Goal: Information Seeking & Learning: Learn about a topic

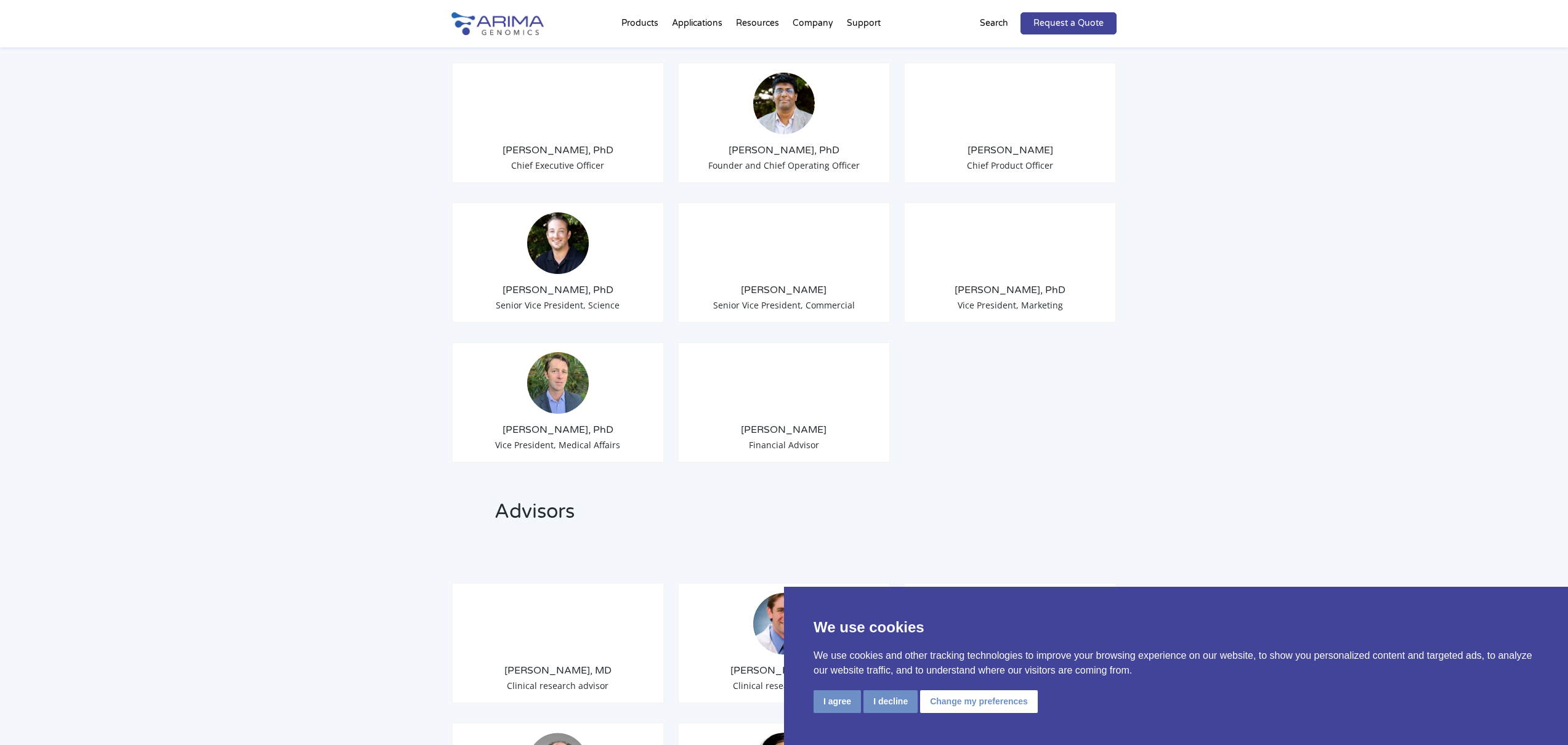
scroll to position [1007, 0]
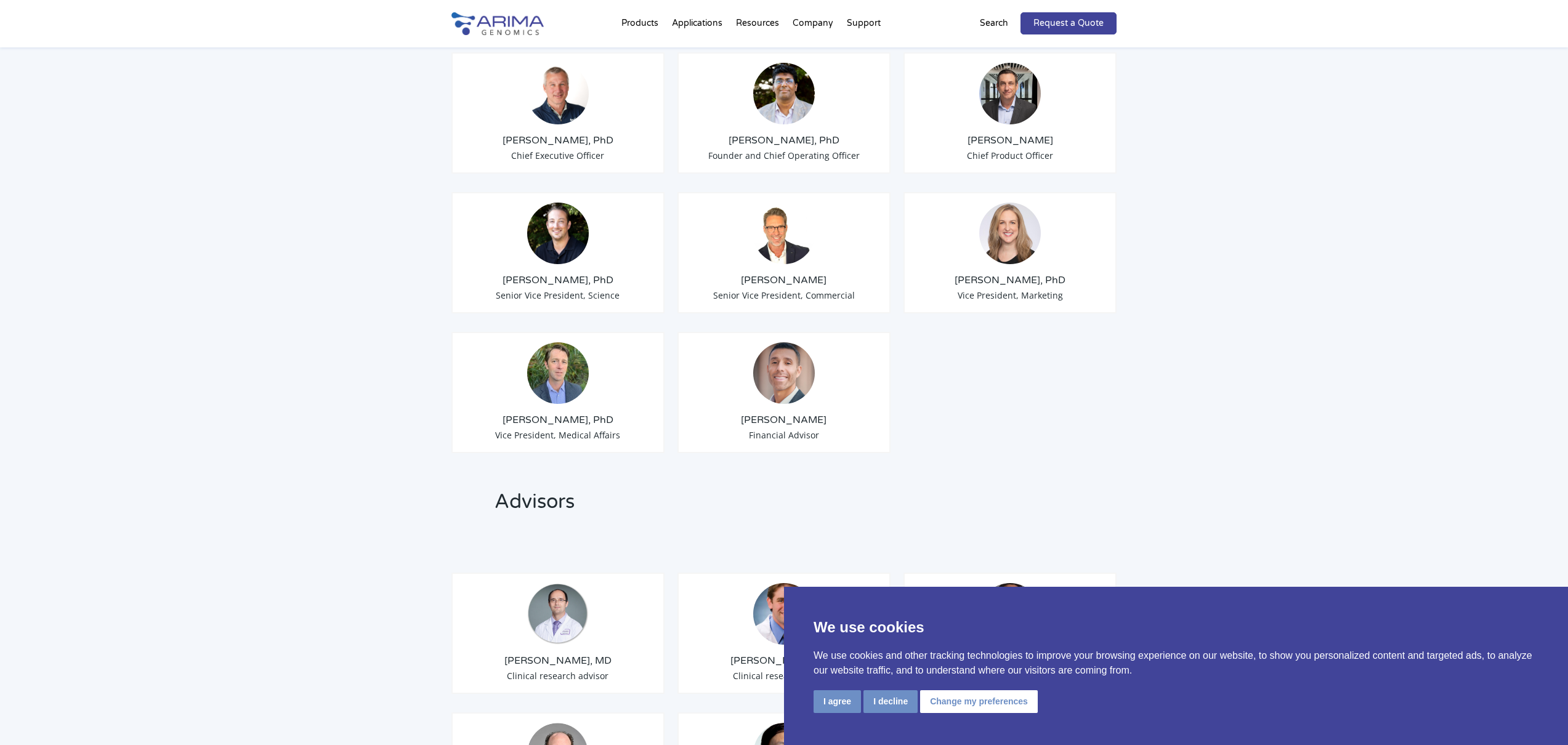
click at [780, 134] on h3 "Sid Selvaraj, PhD" at bounding box center [784, 140] width 192 height 13
click at [791, 86] on img at bounding box center [784, 93] width 62 height 62
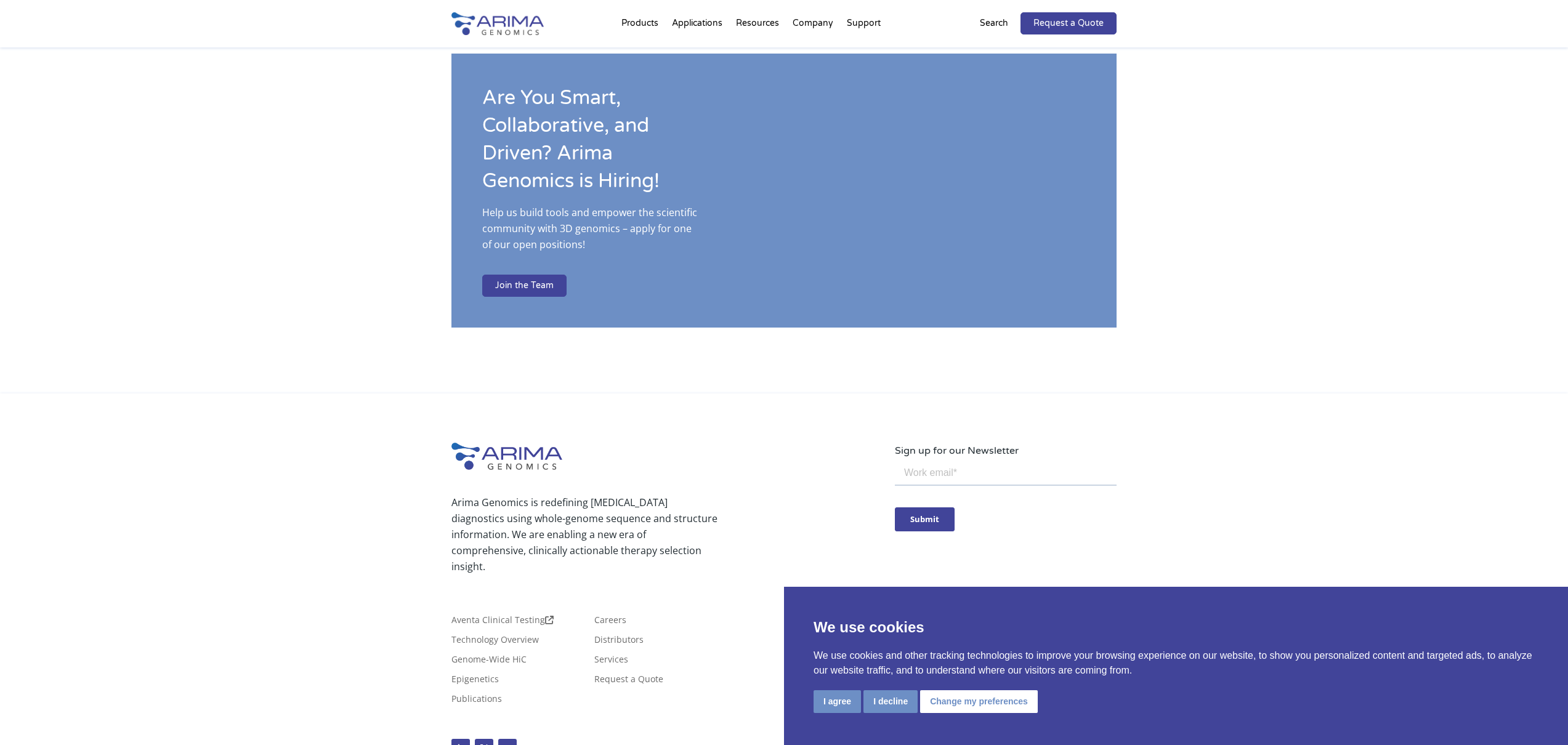
scroll to position [1965, 0]
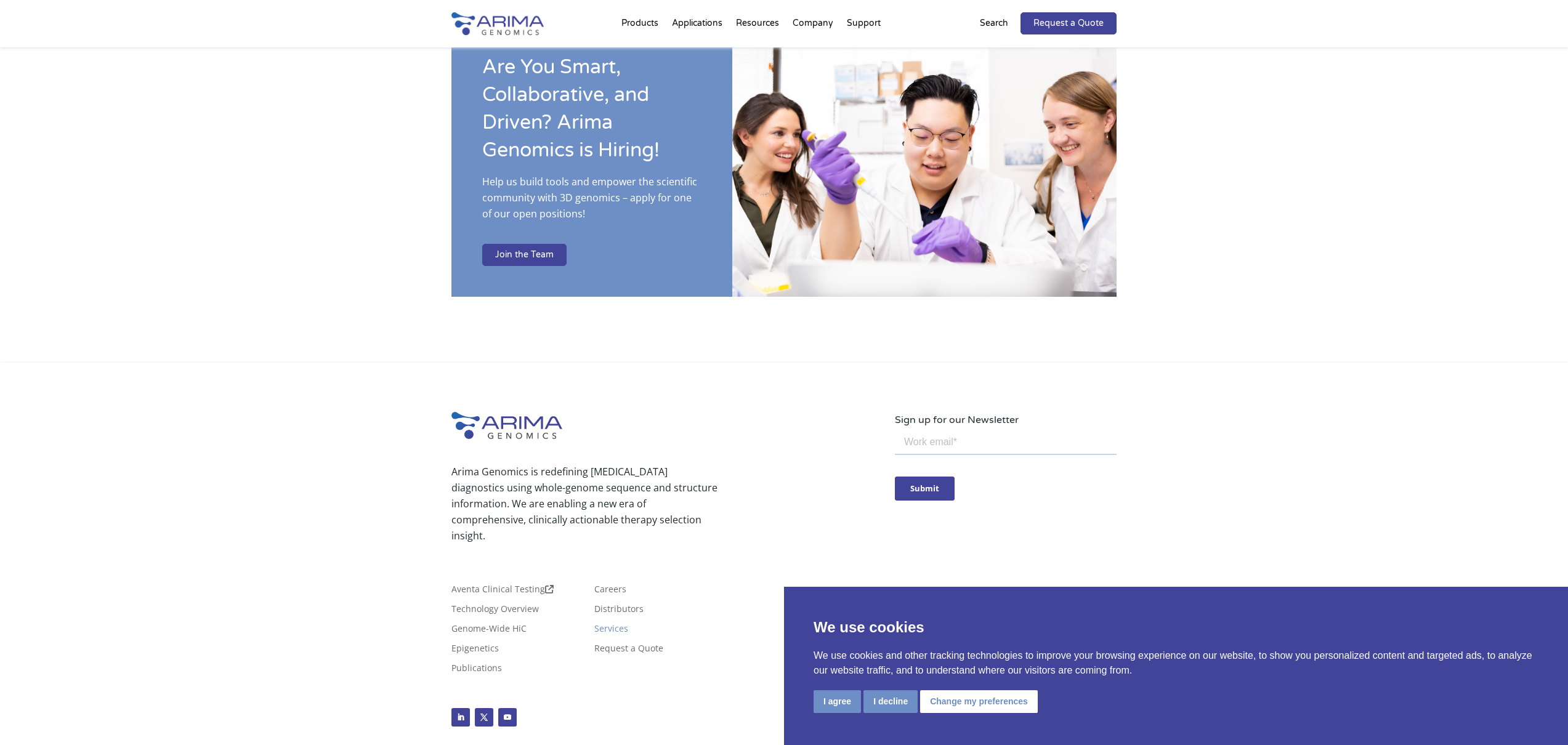
click at [609, 624] on link "Services" at bounding box center [611, 631] width 34 height 13
click at [489, 624] on link "Genome-Wide HiC" at bounding box center [489, 631] width 75 height 13
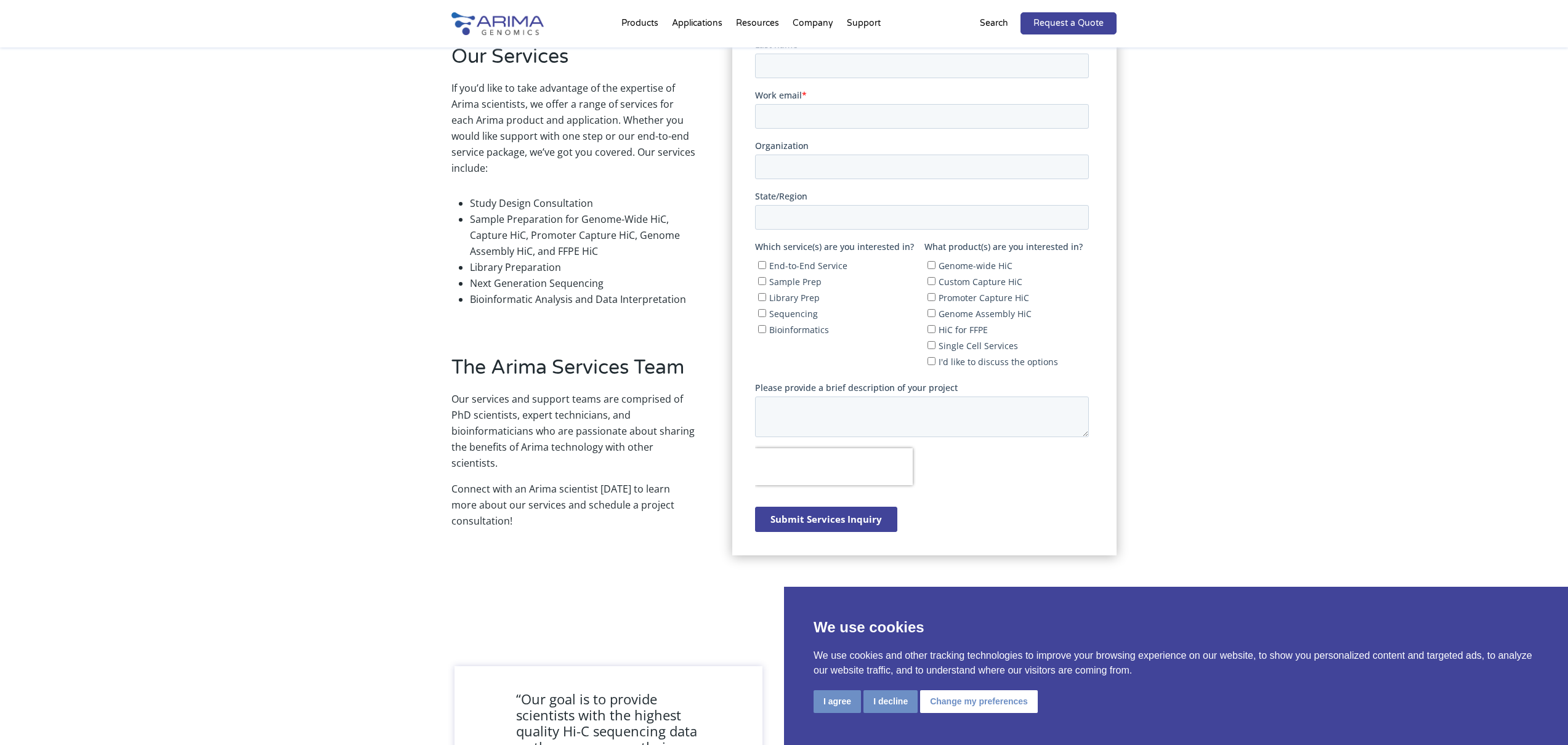
scroll to position [311, 0]
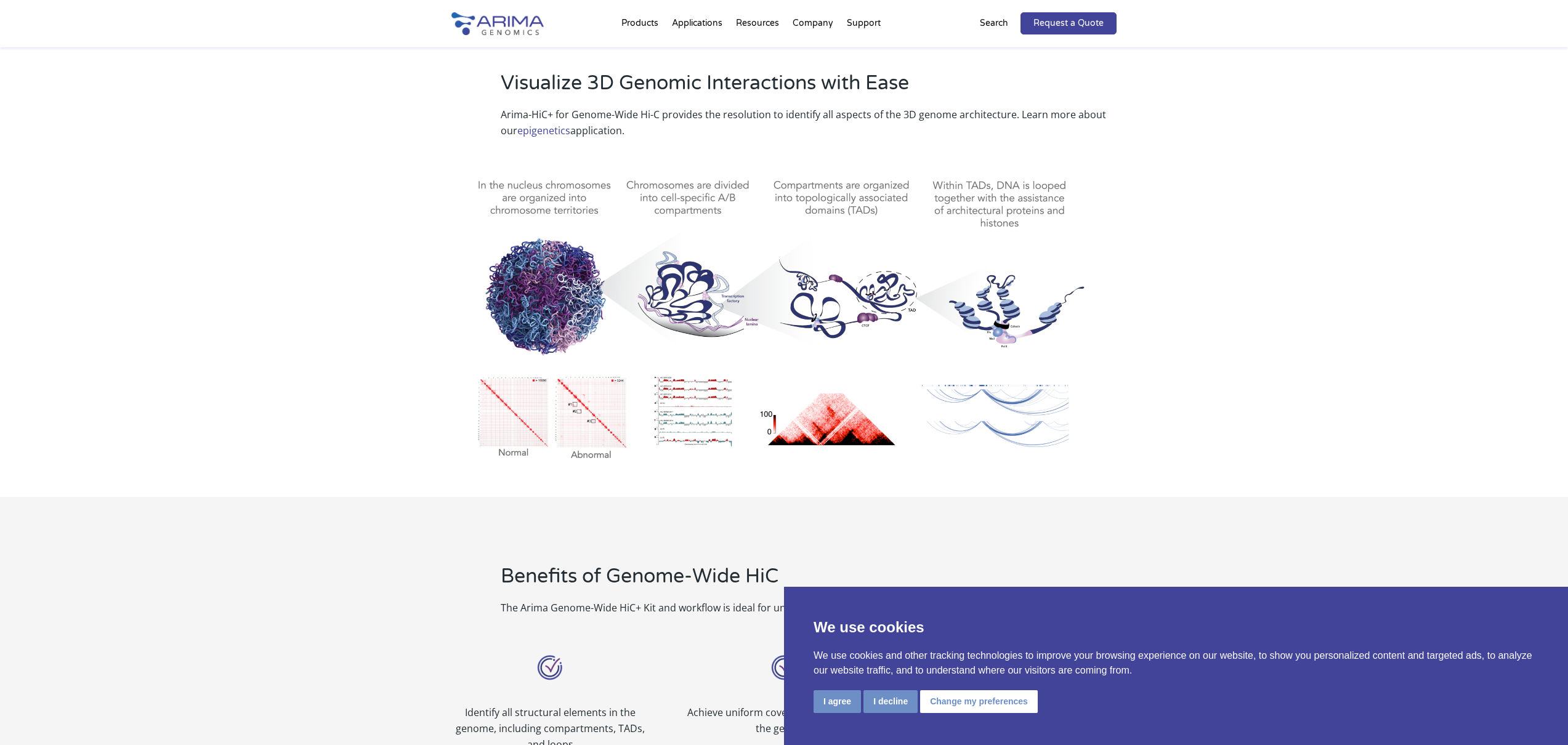
scroll to position [505, 0]
click at [549, 412] on img at bounding box center [784, 313] width 665 height 309
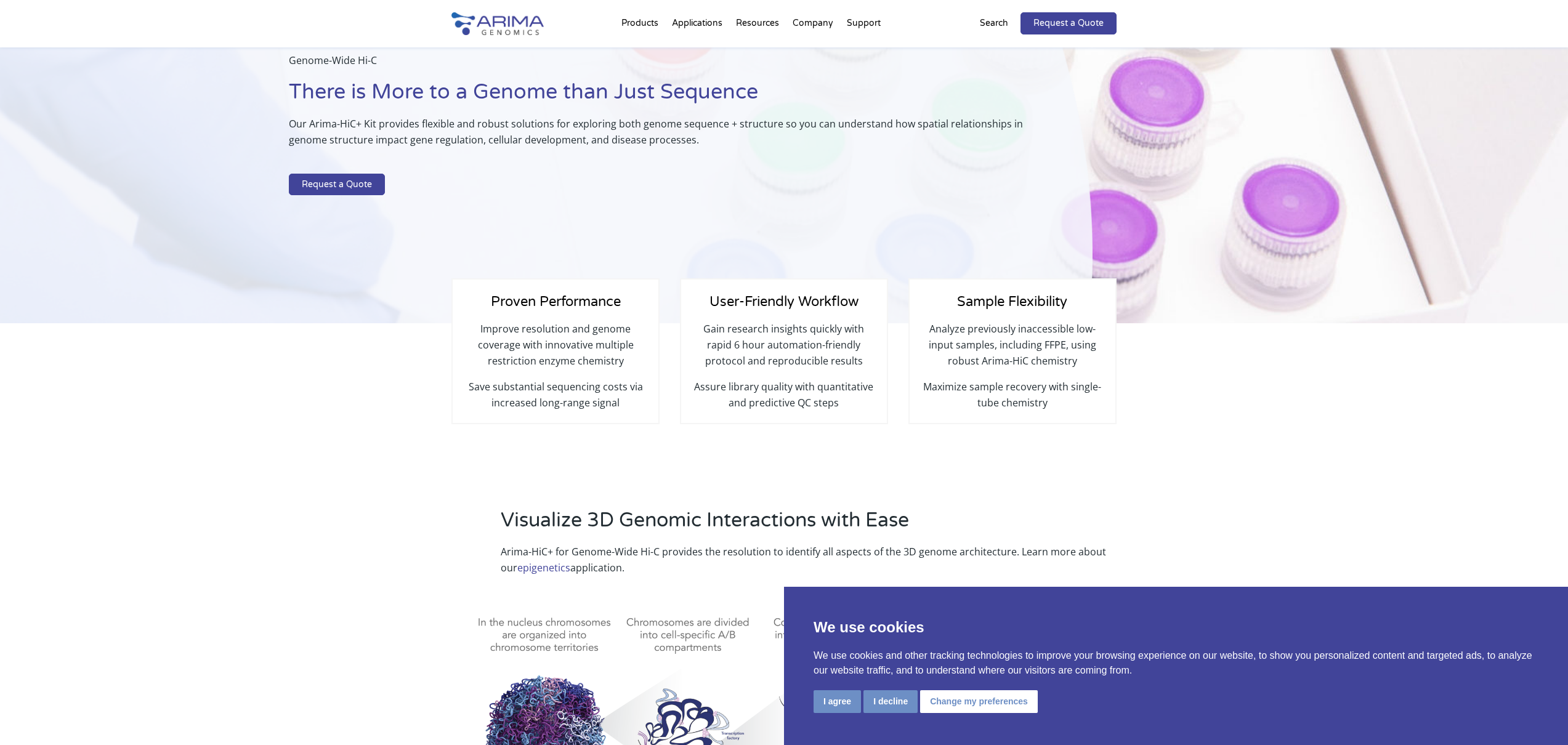
scroll to position [0, 0]
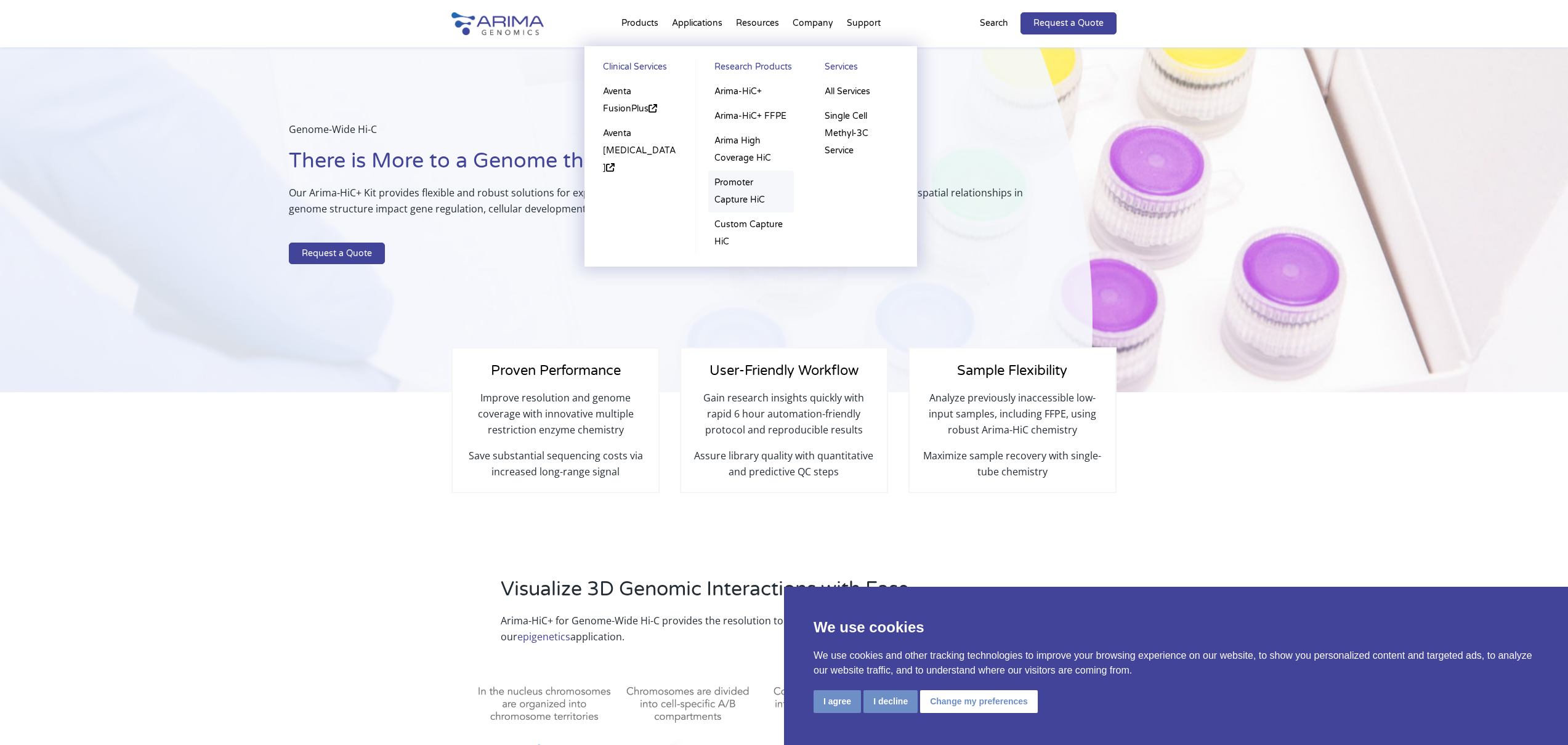
click at [743, 194] on link "Promoter Capture HiC" at bounding box center [751, 191] width 86 height 42
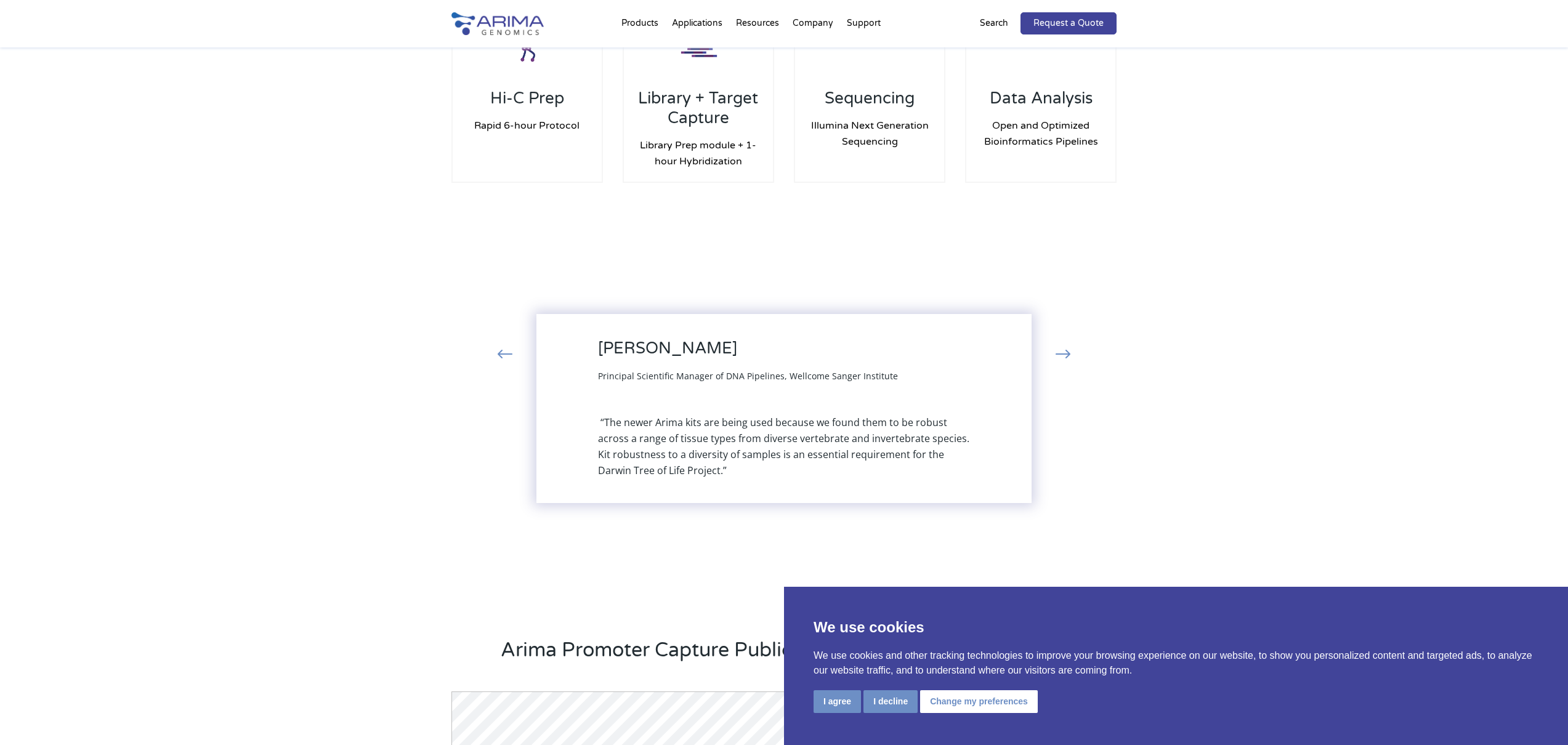
scroll to position [1206, 0]
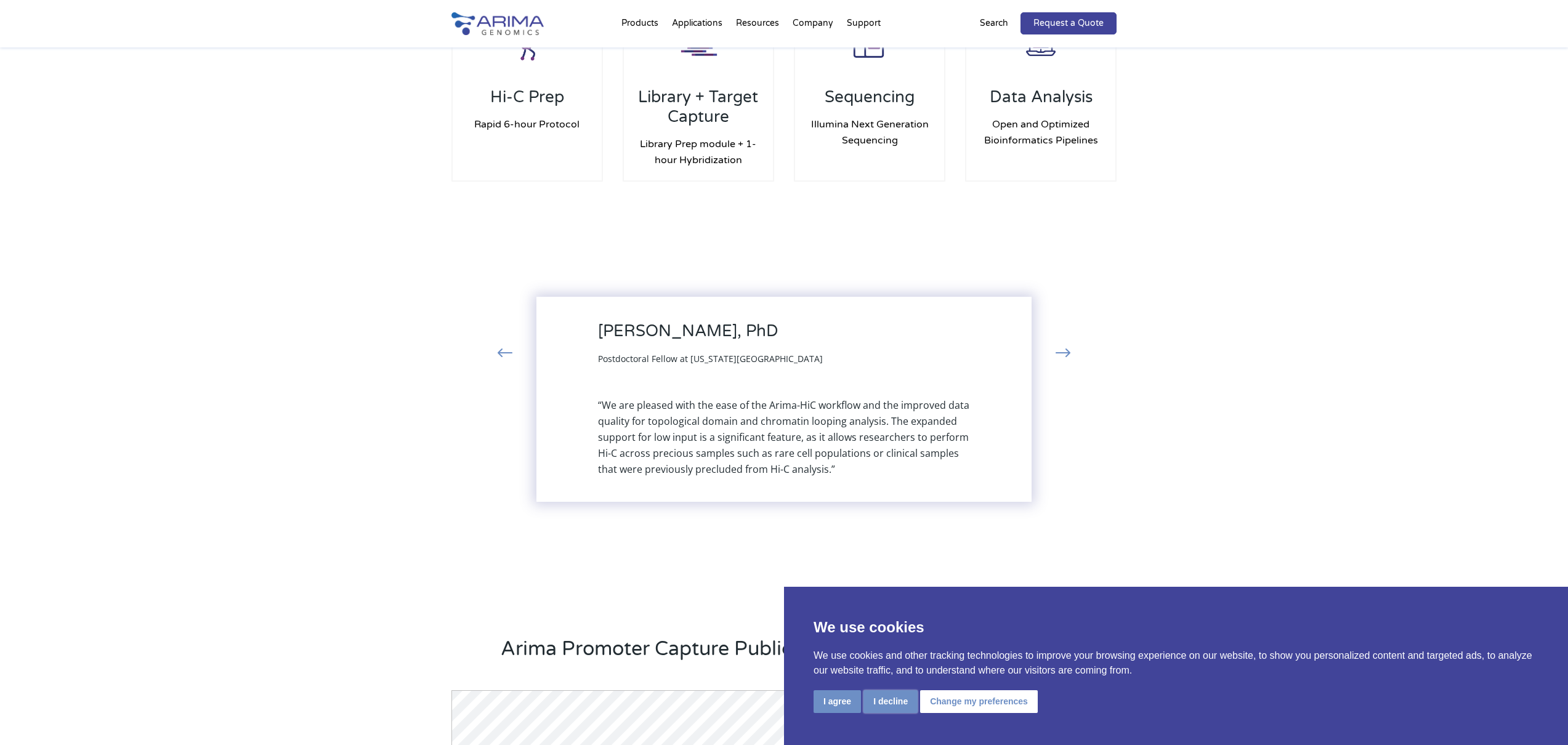
click at [894, 697] on button "I decline" at bounding box center [890, 702] width 54 height 23
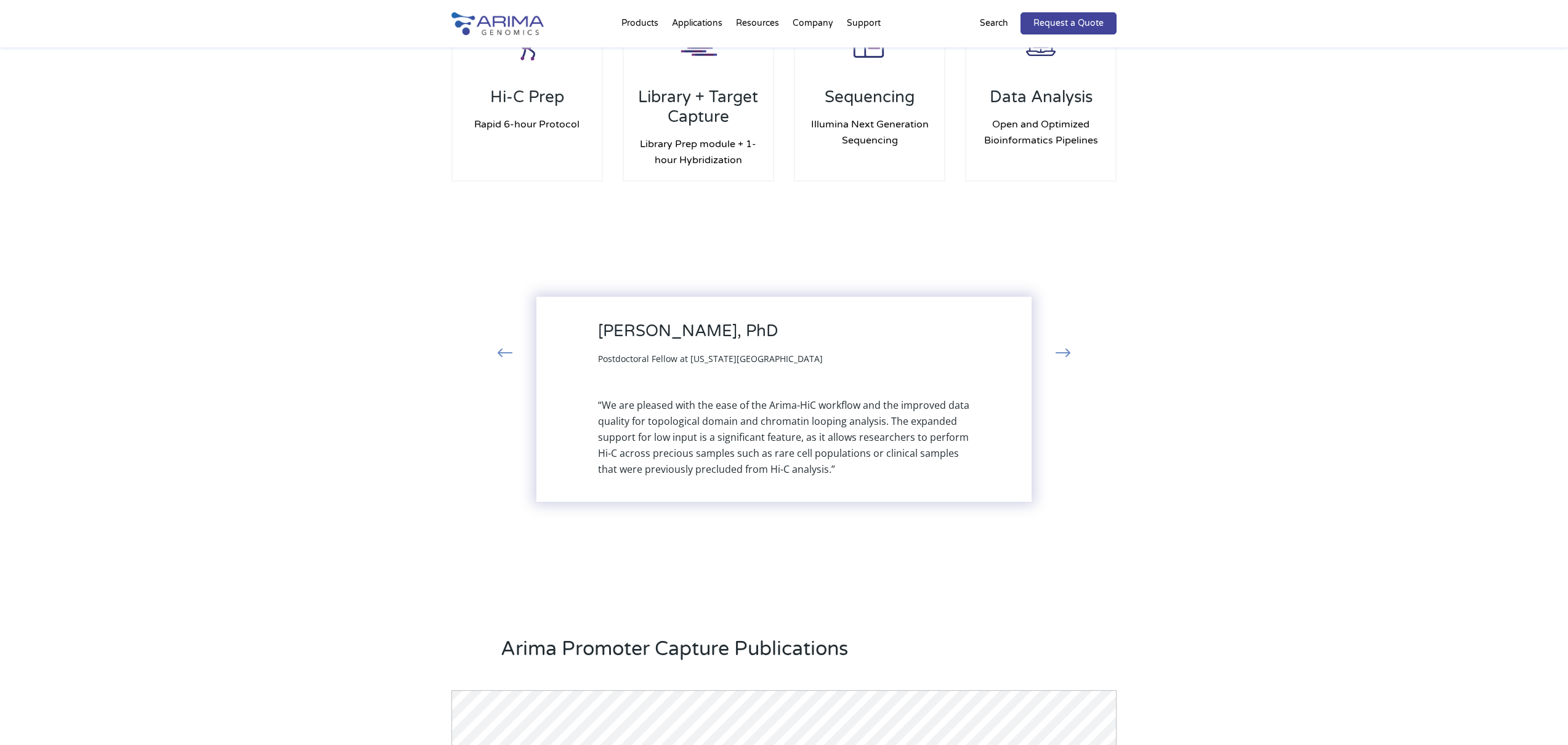
click at [507, 352] on button "‹" at bounding box center [505, 354] width 27 height 22
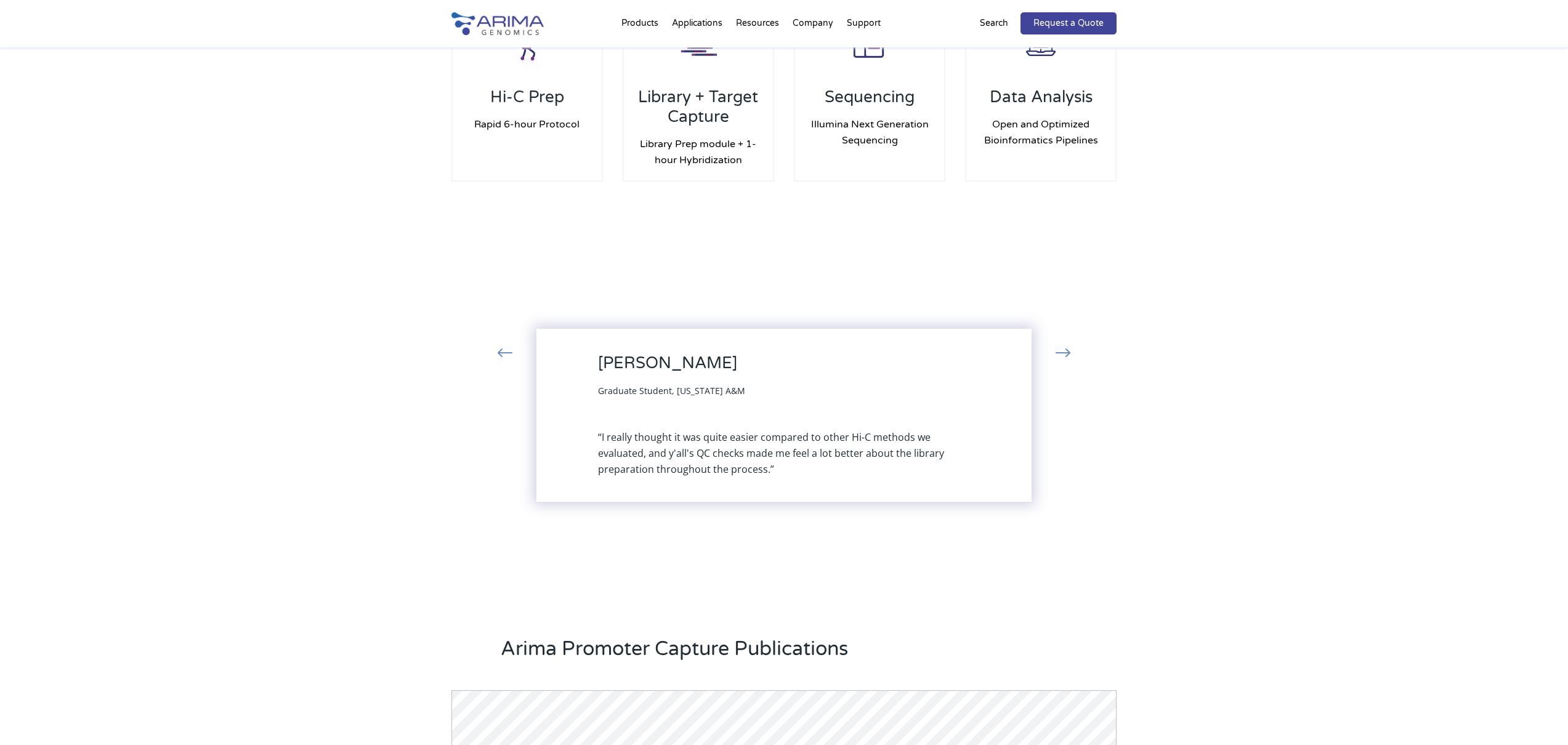
click at [1065, 346] on button "›" at bounding box center [1063, 354] width 27 height 22
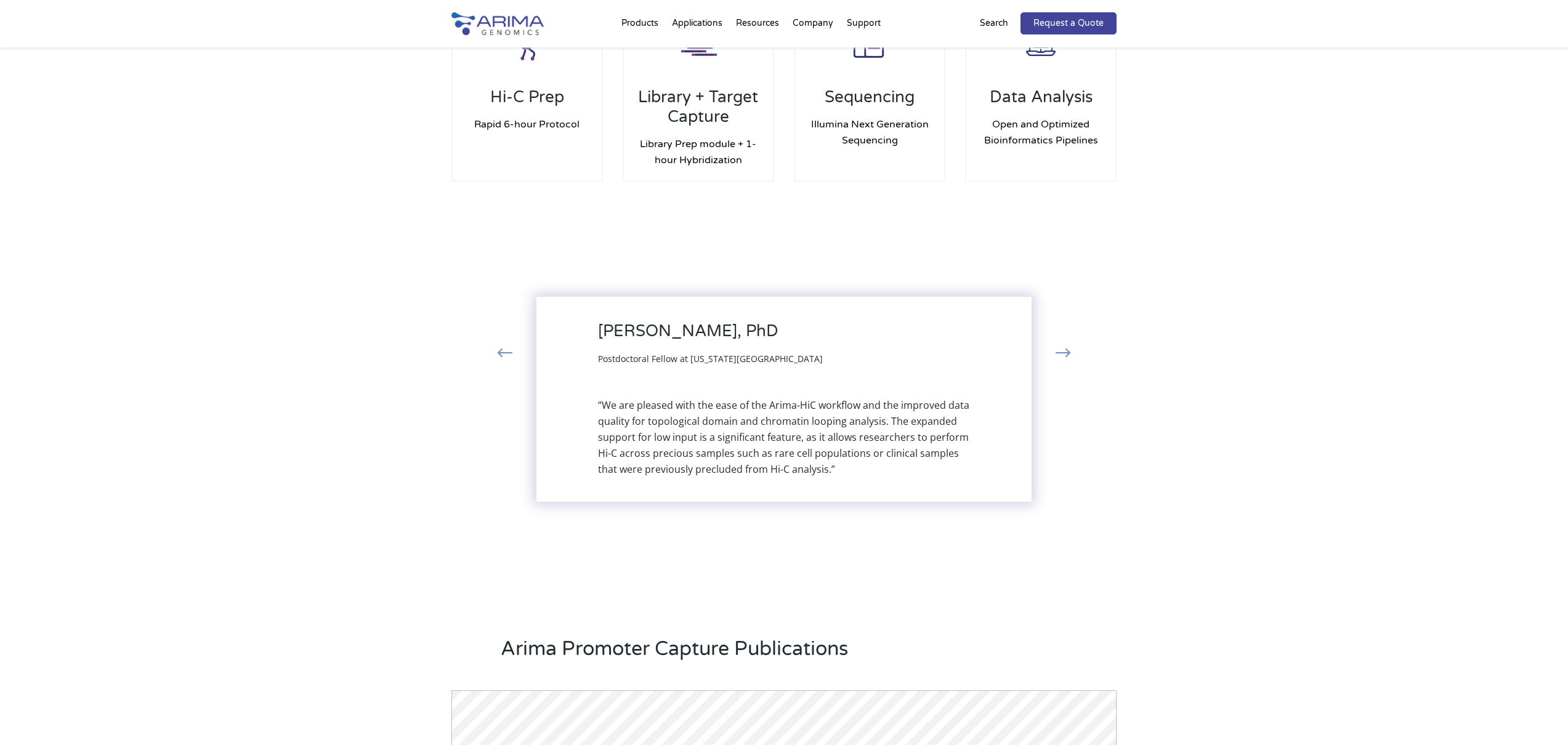
click at [1065, 346] on button "›" at bounding box center [1063, 354] width 27 height 22
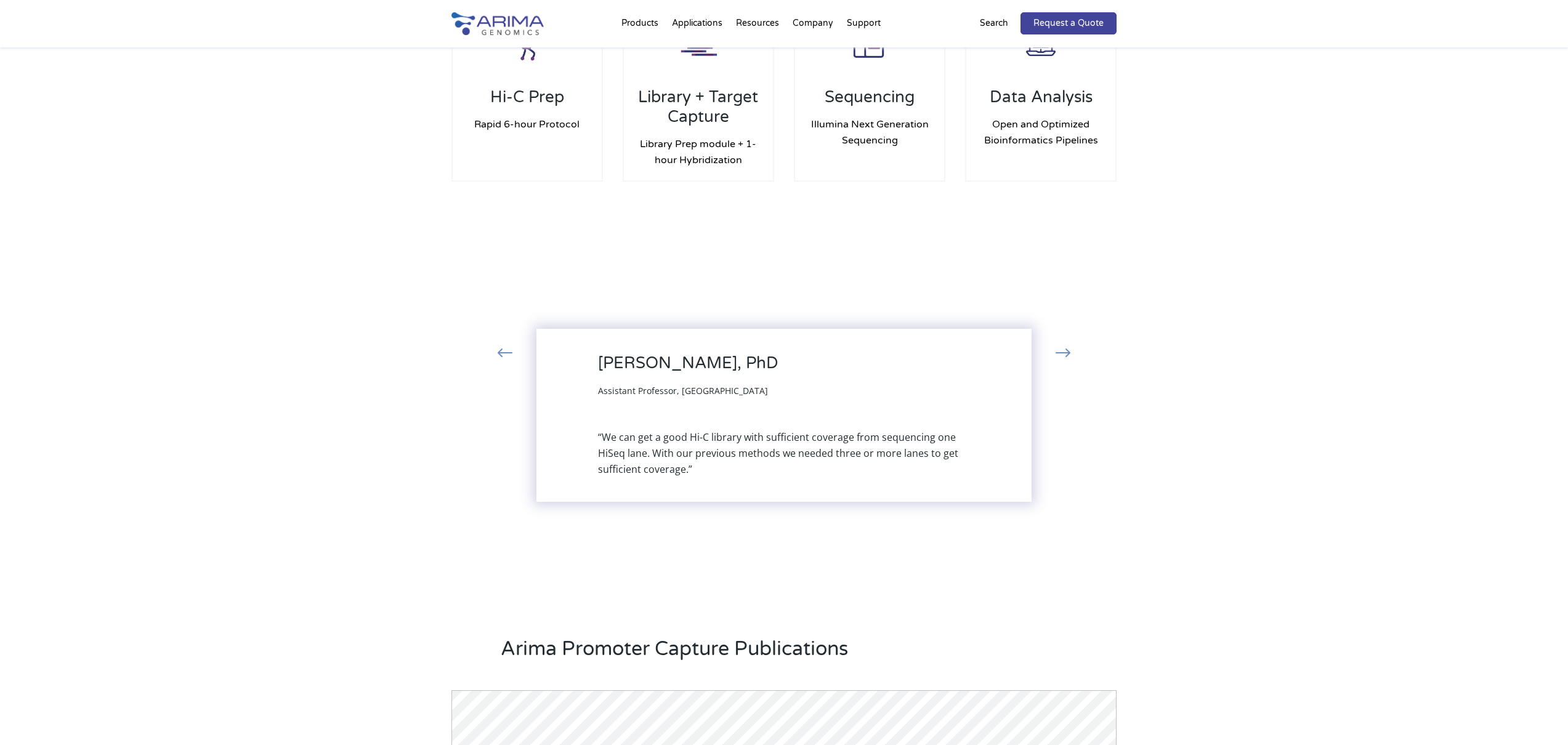
click at [1065, 346] on button "›" at bounding box center [1063, 354] width 27 height 22
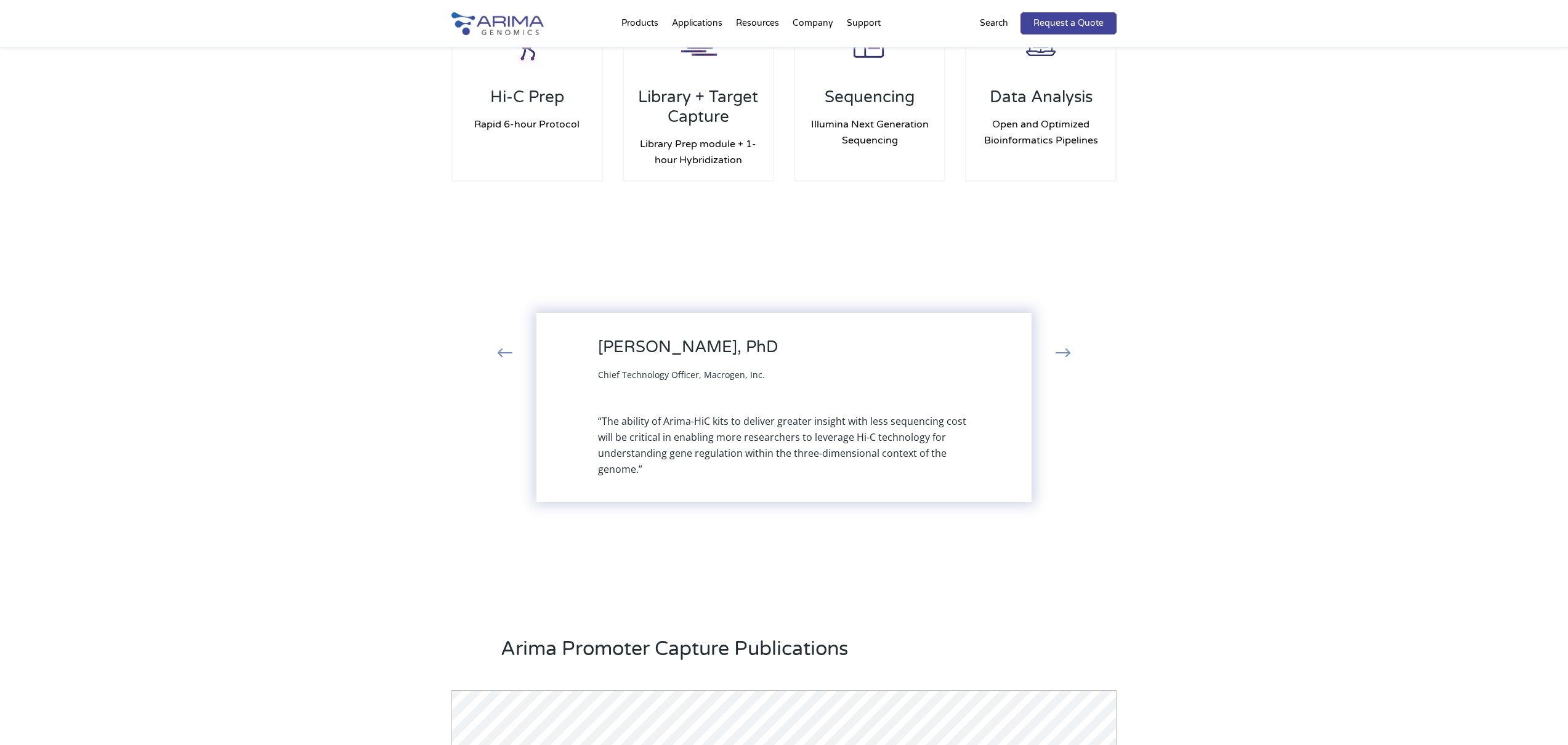
click at [1071, 350] on button "›" at bounding box center [1063, 354] width 27 height 22
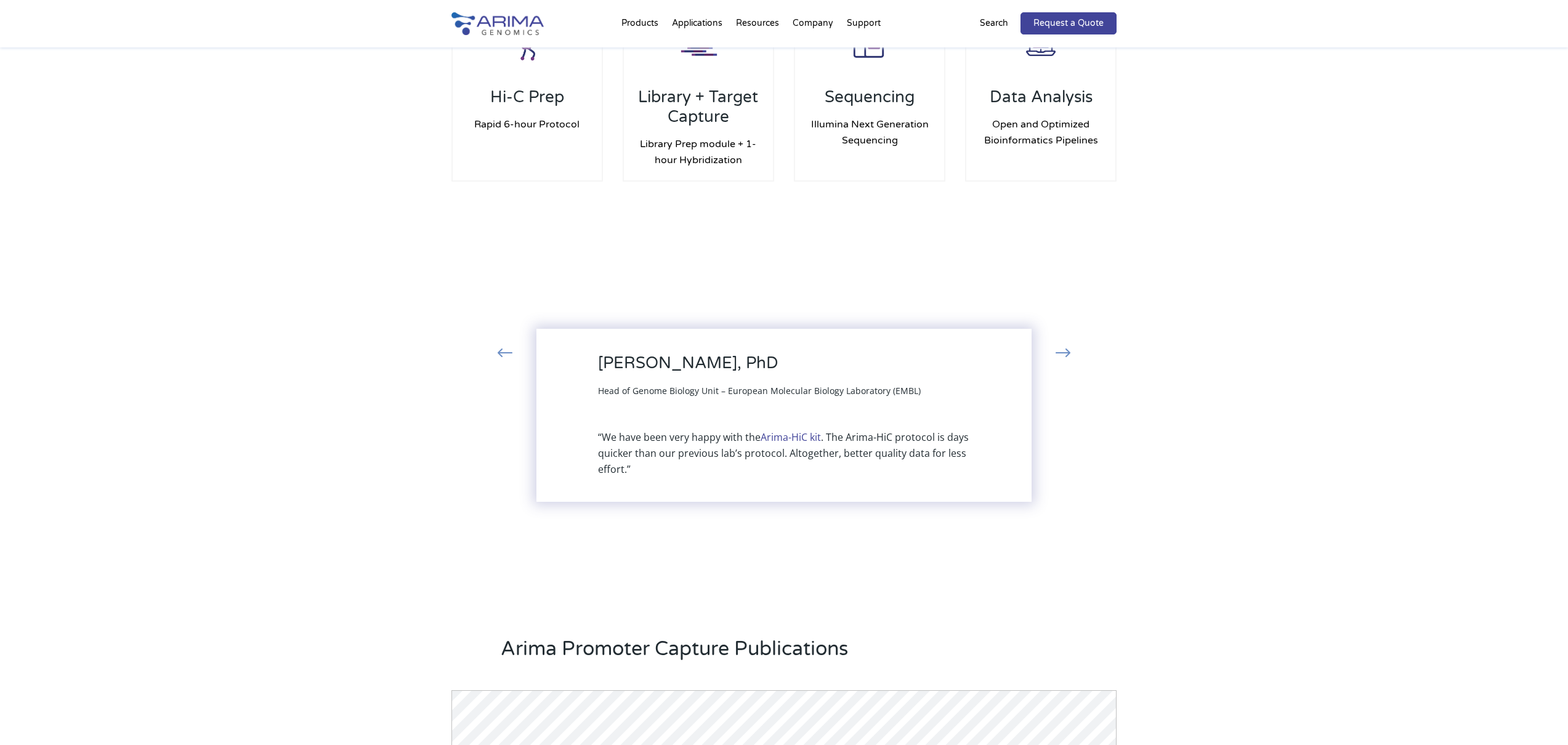
click at [1071, 350] on button "›" at bounding box center [1063, 354] width 27 height 22
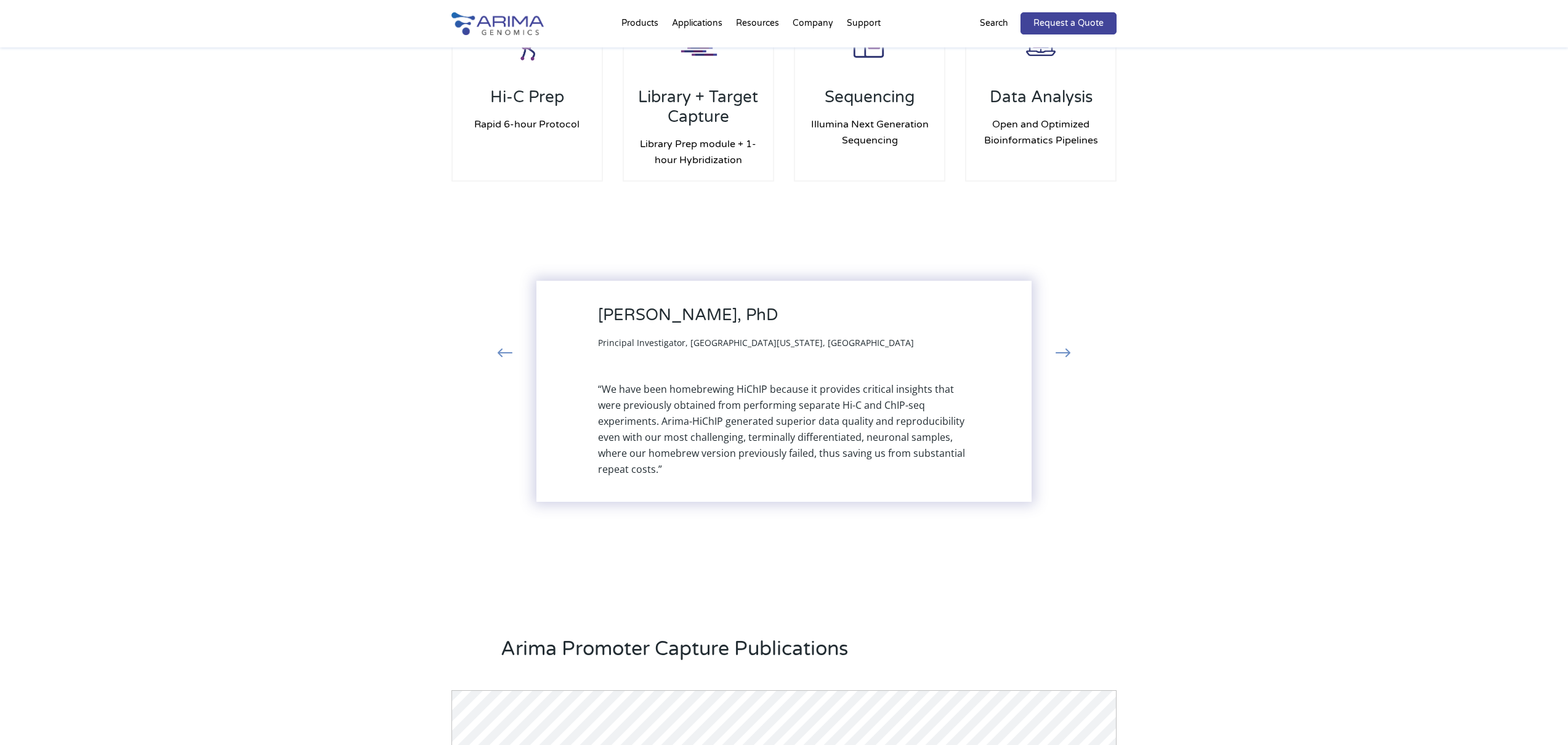
click at [1070, 343] on button "›" at bounding box center [1063, 354] width 27 height 22
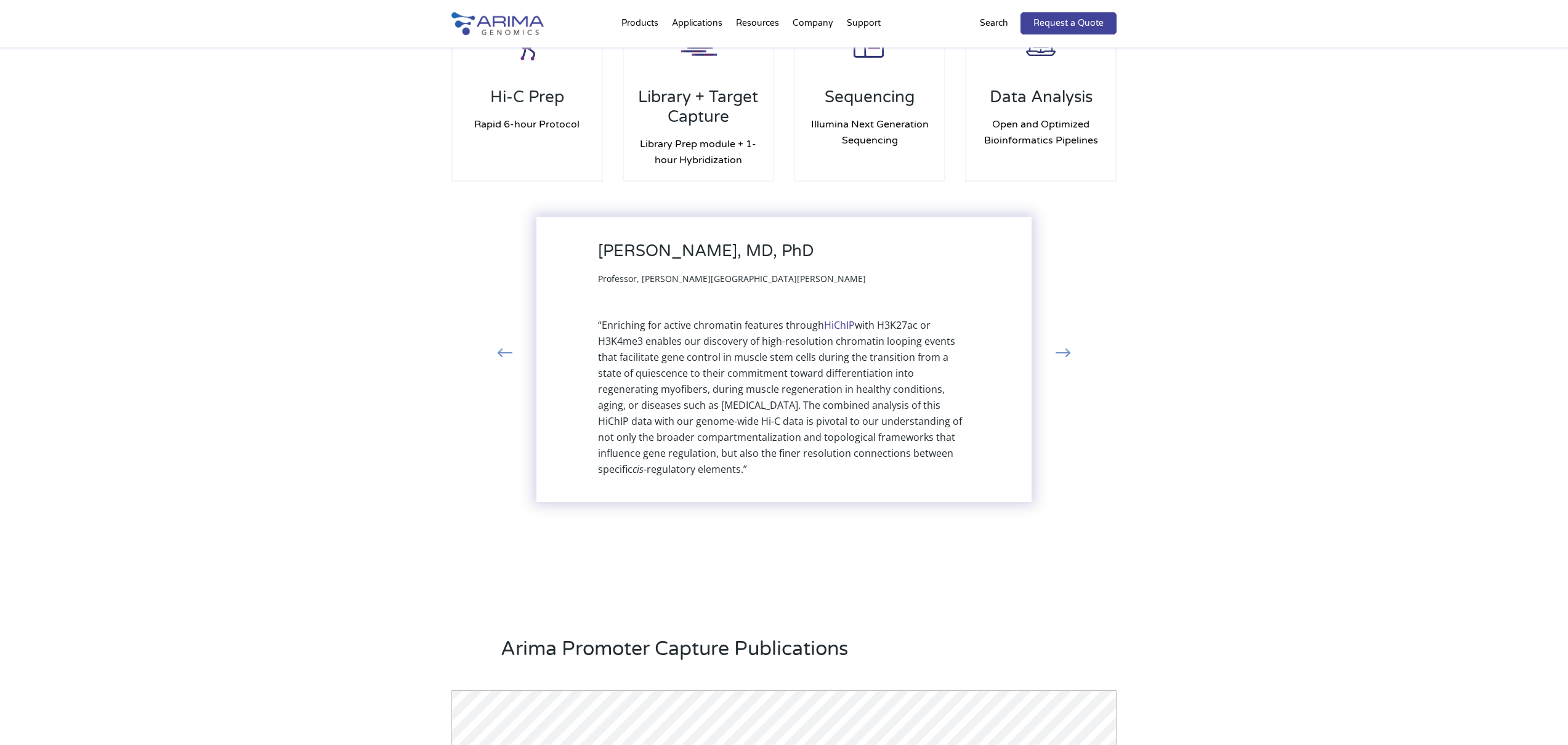
click at [503, 349] on button "‹" at bounding box center [505, 354] width 27 height 22
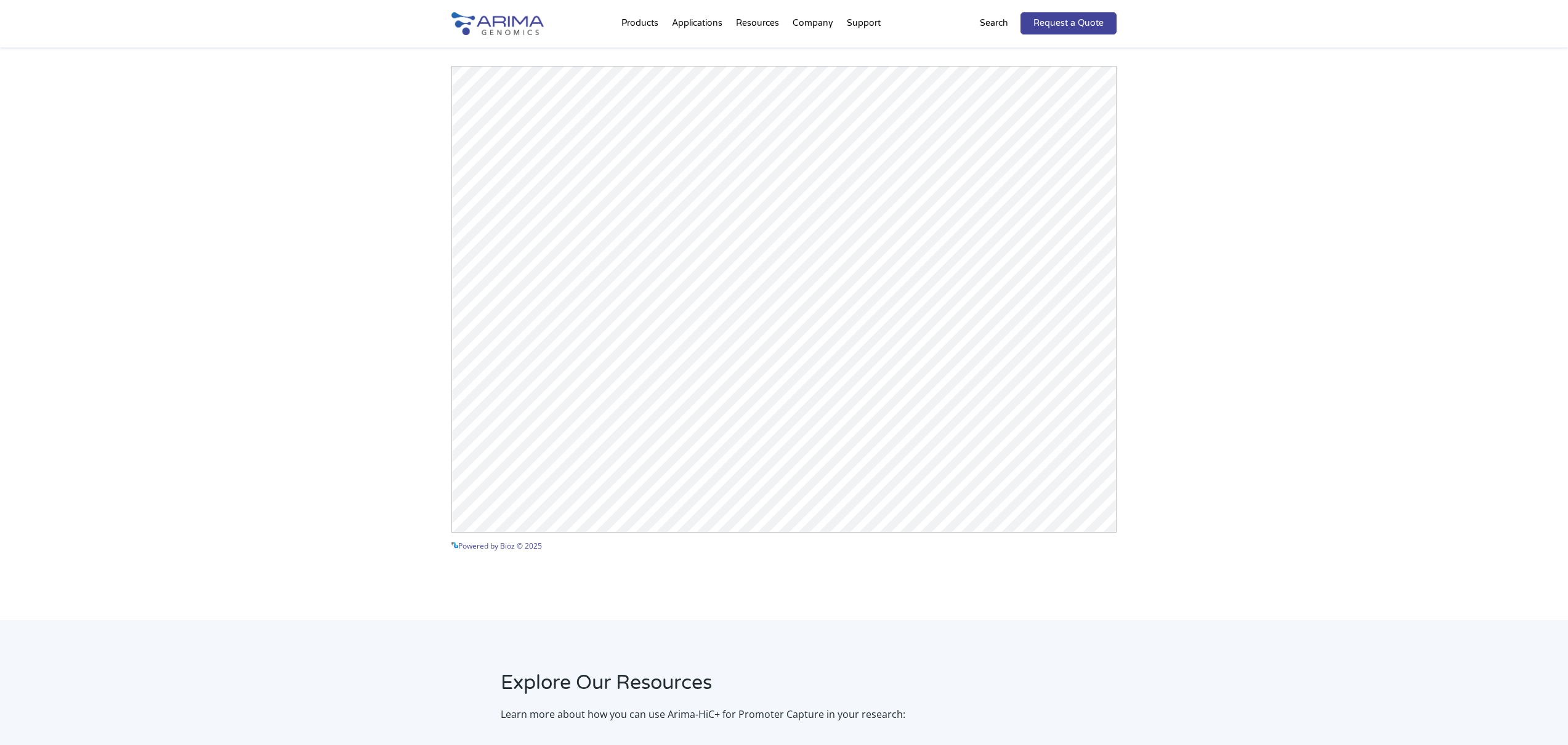
scroll to position [1836, 0]
click at [1187, 419] on div "Arima Promoter Capture Publications Powered by Bioz © 2025 See more details on …" at bounding box center [784, 278] width 1568 height 676
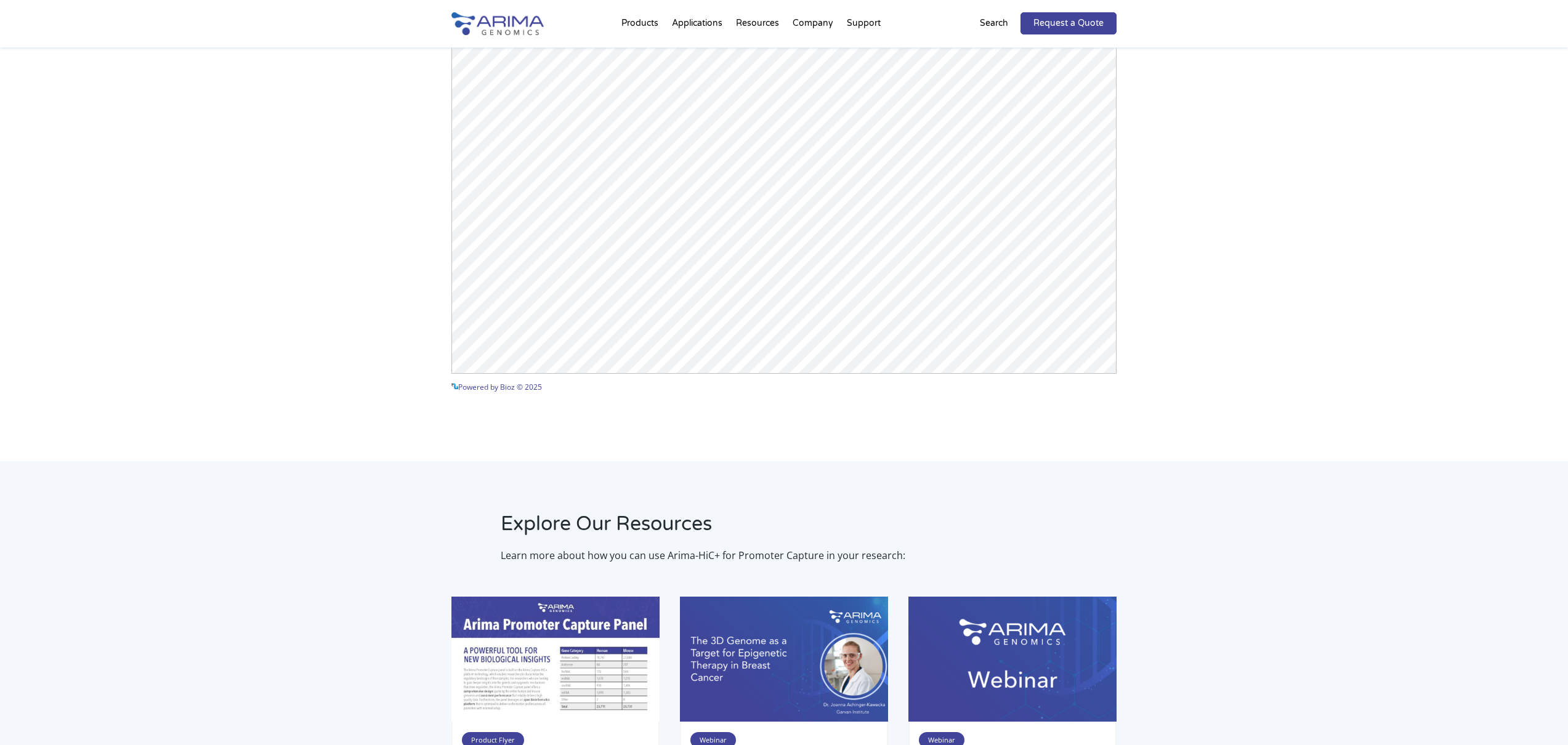
scroll to position [1992, 0]
